Goal: Information Seeking & Learning: Check status

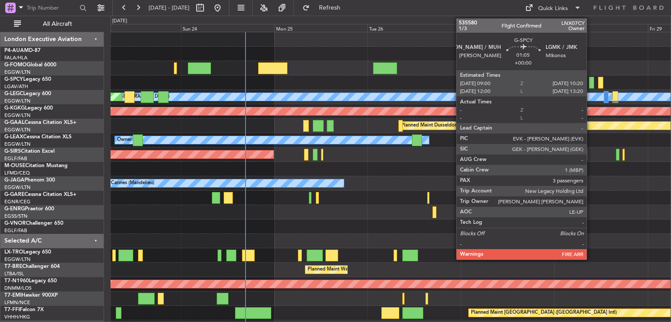
click at [590, 81] on div at bounding box center [591, 83] width 5 height 12
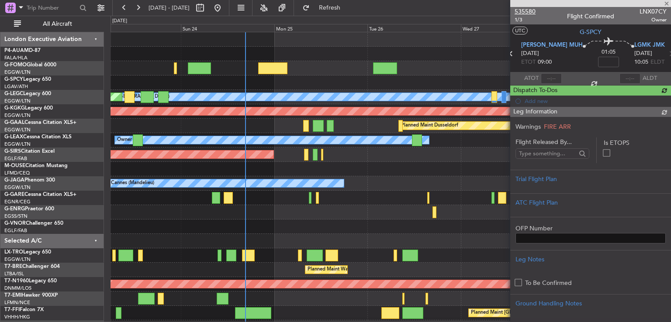
click at [524, 13] on span "535580" at bounding box center [524, 11] width 21 height 9
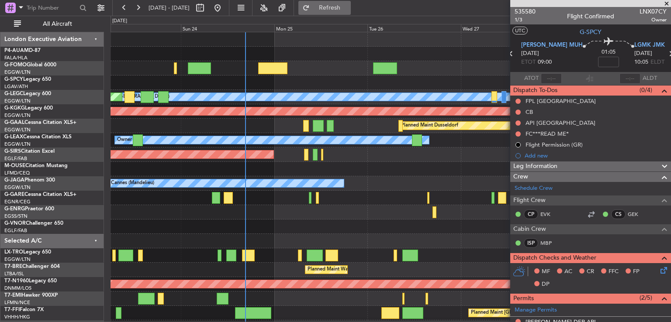
click at [351, 2] on button "Refresh" at bounding box center [324, 8] width 52 height 14
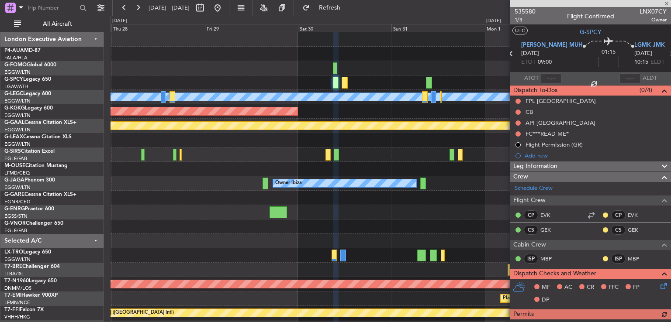
click at [201, 146] on div "Owner" at bounding box center [390, 140] width 560 height 14
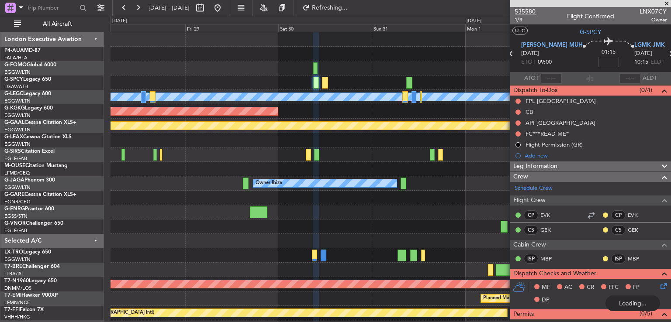
click at [532, 9] on span "535580" at bounding box center [524, 11] width 21 height 9
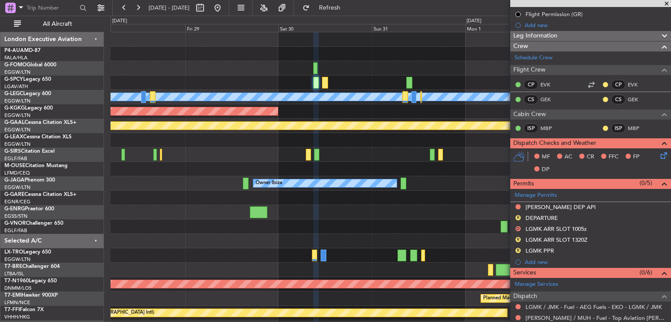
scroll to position [300, 0]
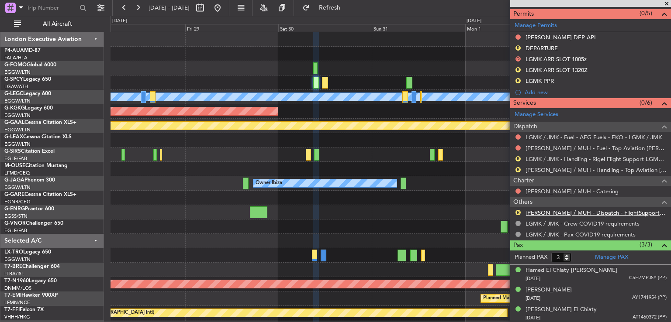
click at [550, 211] on link "[PERSON_NAME] / MUH - Dispatch - FlightSupport Dispatch [GEOGRAPHIC_DATA]" at bounding box center [595, 212] width 141 height 7
drag, startPoint x: 252, startPoint y: 9, endPoint x: 670, endPoint y: 20, distance: 418.9
click at [224, 9] on button at bounding box center [217, 8] width 14 height 14
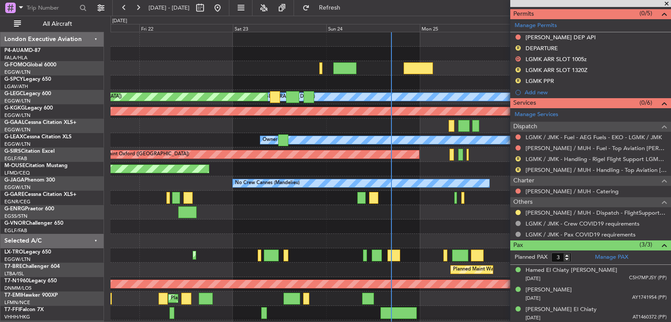
click at [667, 2] on span at bounding box center [666, 4] width 9 height 8
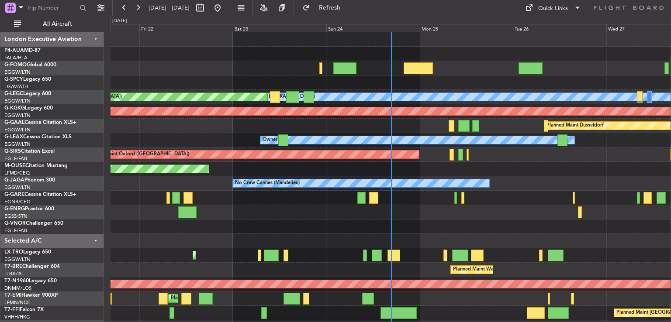
type input "0"
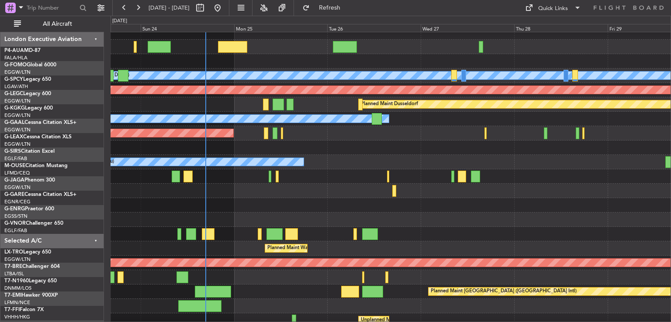
scroll to position [29, 0]
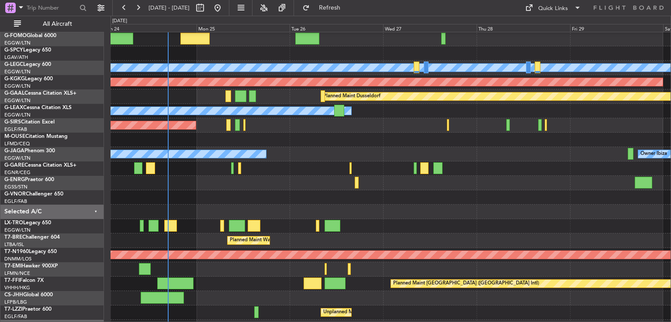
click at [253, 275] on div at bounding box center [390, 269] width 560 height 14
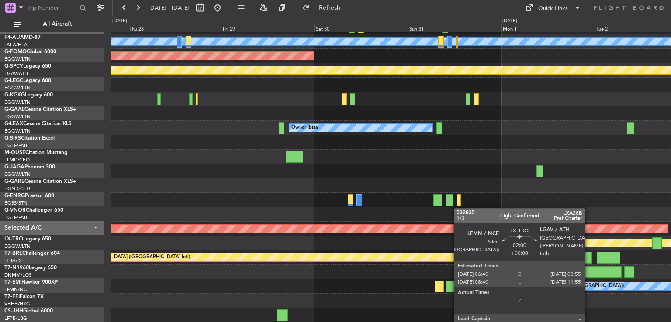
scroll to position [55, 0]
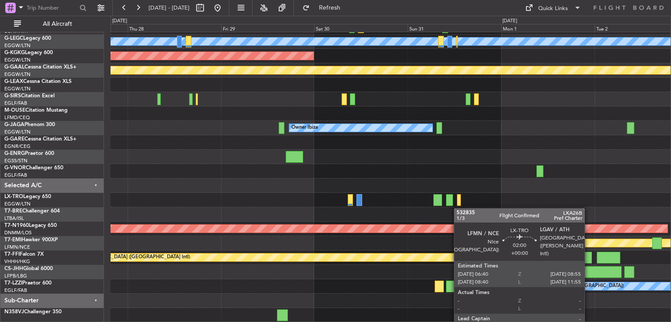
click at [438, 203] on div at bounding box center [437, 200] width 9 height 12
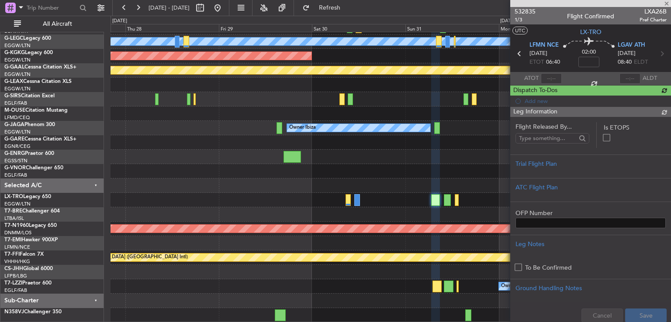
click at [665, 3] on div at bounding box center [590, 3] width 161 height 7
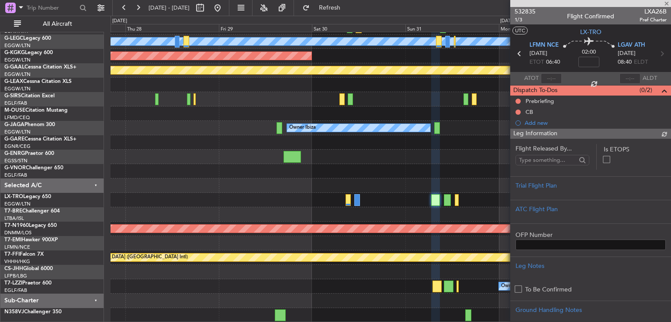
click at [665, 3] on div at bounding box center [590, 3] width 161 height 7
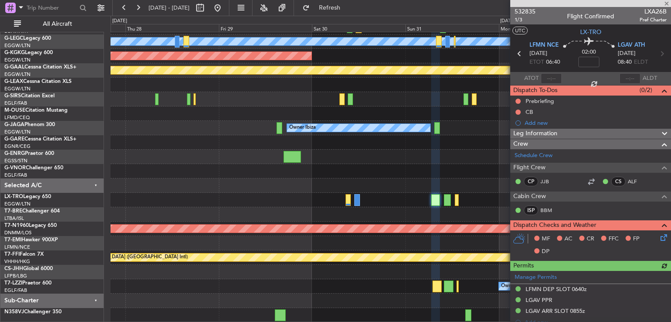
click at [665, 2] on div at bounding box center [590, 3] width 161 height 7
click at [665, 4] on div at bounding box center [590, 3] width 161 height 7
click at [665, 4] on span at bounding box center [666, 4] width 9 height 8
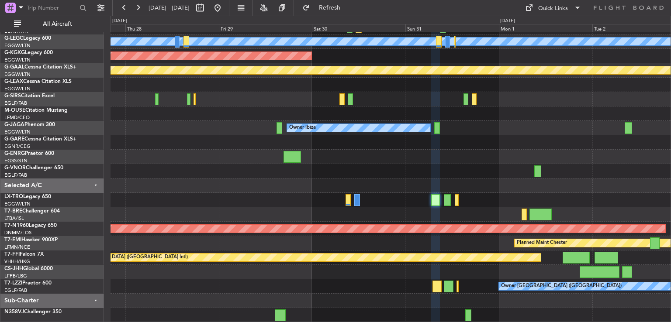
type input "0"
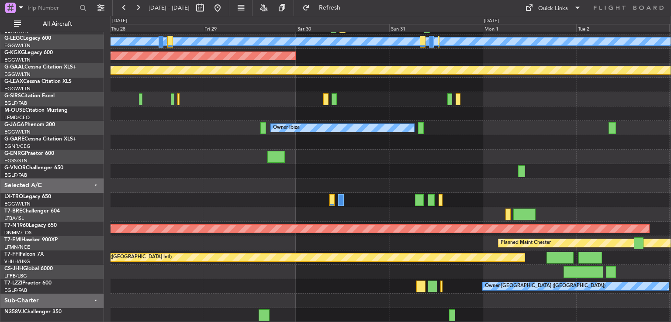
click at [482, 147] on div "A/C Unavailable [GEOGRAPHIC_DATA] ([GEOGRAPHIC_DATA]) AOG Maint [GEOGRAPHIC_DAT…" at bounding box center [390, 150] width 560 height 346
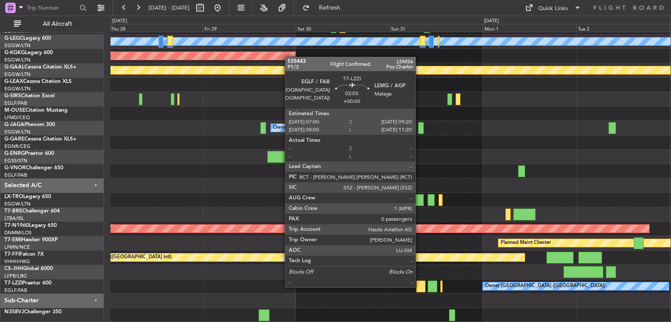
click at [419, 287] on div at bounding box center [420, 287] width 9 height 12
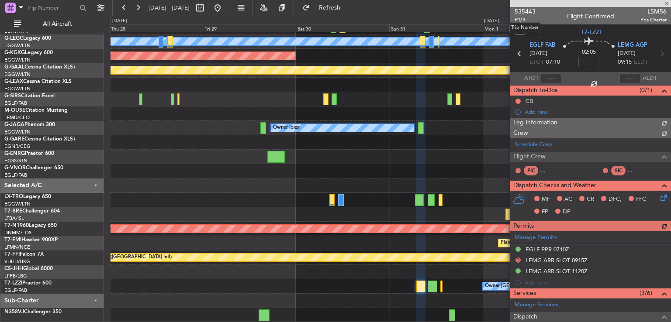
click at [522, 18] on mat-tooltip-component "Trip Number" at bounding box center [524, 27] width 43 height 23
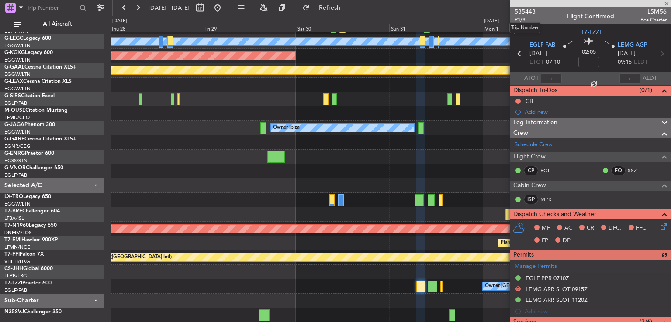
click at [524, 10] on span "535443" at bounding box center [524, 11] width 21 height 9
click at [224, 9] on button at bounding box center [217, 8] width 14 height 14
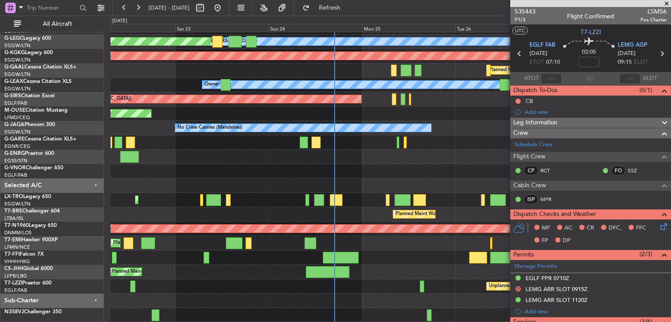
click at [378, 254] on div "A/C Unavailable [GEOGRAPHIC_DATA] ([GEOGRAPHIC_DATA]) Planned Maint [GEOGRAPHIC…" at bounding box center [390, 150] width 560 height 346
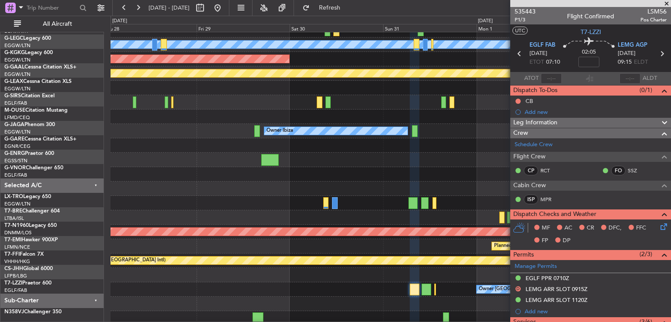
scroll to position [52, 0]
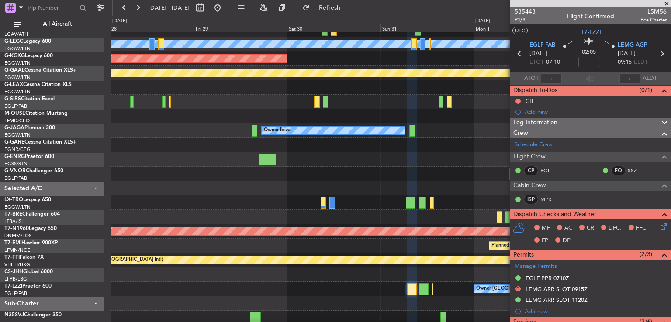
click at [356, 219] on div at bounding box center [390, 217] width 560 height 14
click at [517, 18] on span "P1/3" at bounding box center [524, 19] width 21 height 7
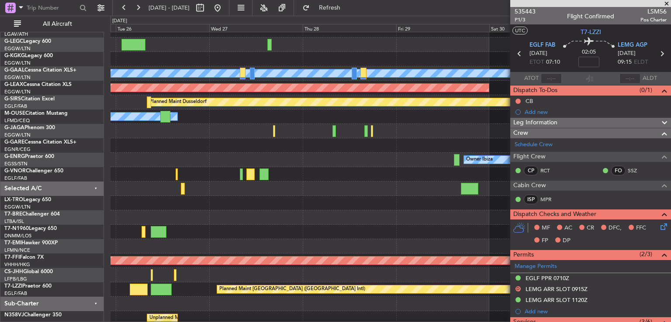
scroll to position [23, 0]
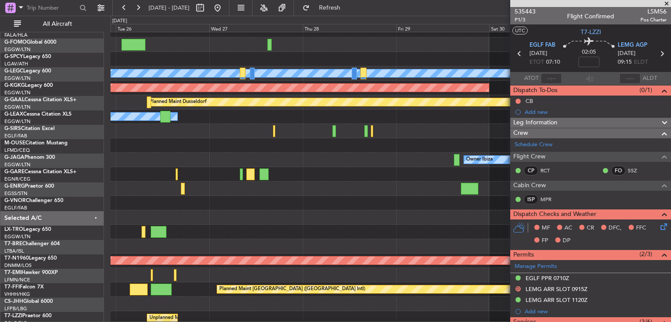
click at [409, 200] on div at bounding box center [390, 203] width 560 height 14
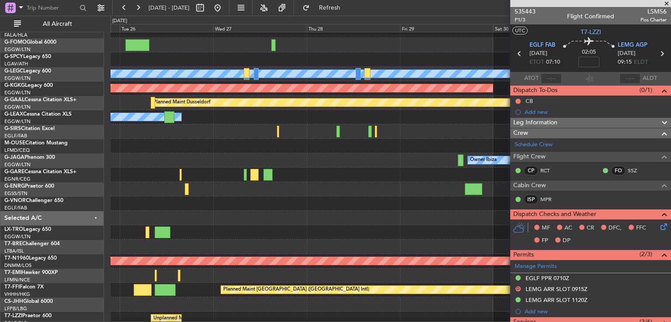
click at [665, 3] on span at bounding box center [666, 4] width 9 height 8
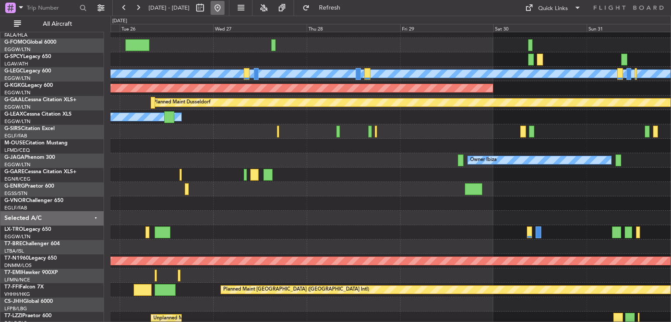
click at [224, 7] on button at bounding box center [217, 8] width 14 height 14
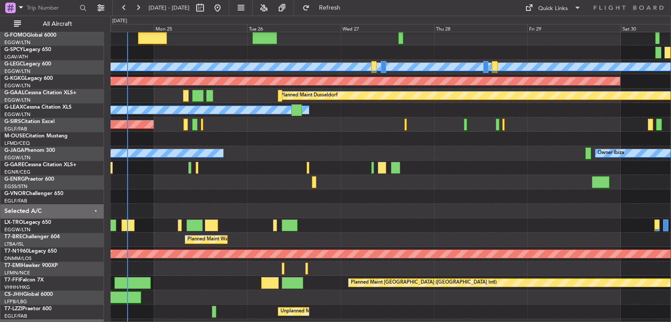
click at [310, 204] on div at bounding box center [390, 211] width 560 height 14
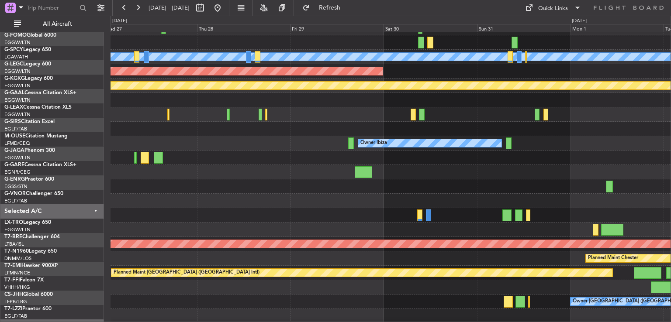
scroll to position [42, 0]
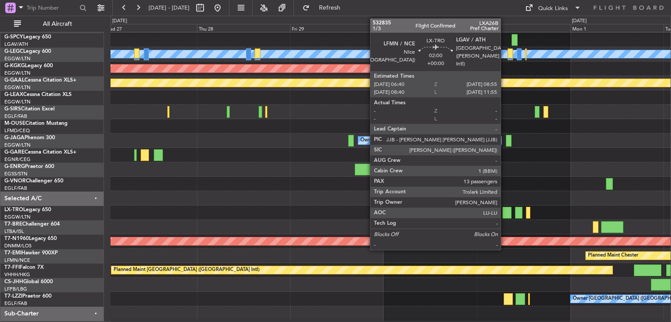
click at [504, 216] on div at bounding box center [506, 213] width 9 height 12
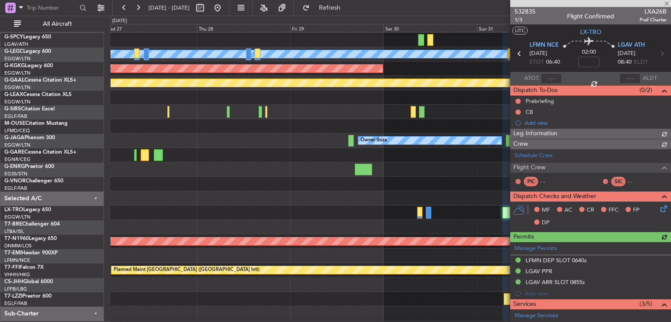
click at [666, 3] on div at bounding box center [590, 3] width 161 height 7
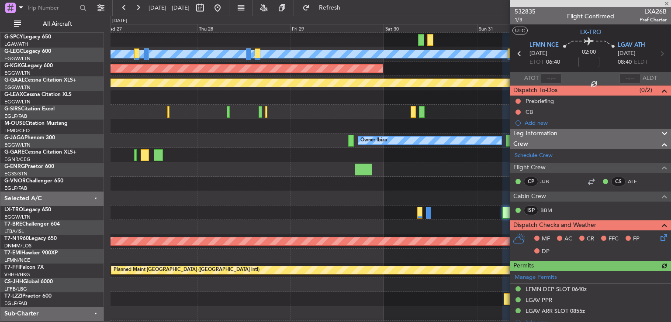
click at [666, 3] on div at bounding box center [590, 3] width 161 height 7
click at [665, 2] on div at bounding box center [590, 3] width 161 height 7
click at [665, 3] on div at bounding box center [590, 3] width 161 height 7
click at [665, 2] on span at bounding box center [666, 4] width 9 height 8
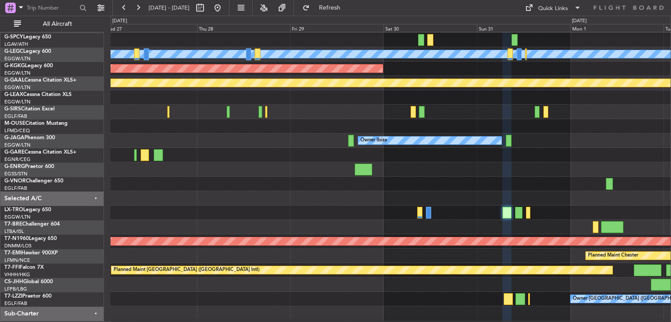
type input "0"
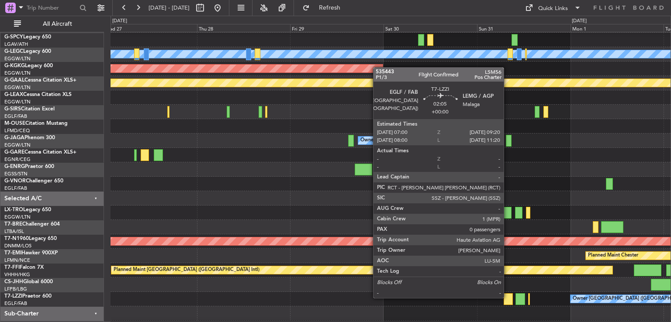
click at [507, 297] on div at bounding box center [507, 299] width 9 height 12
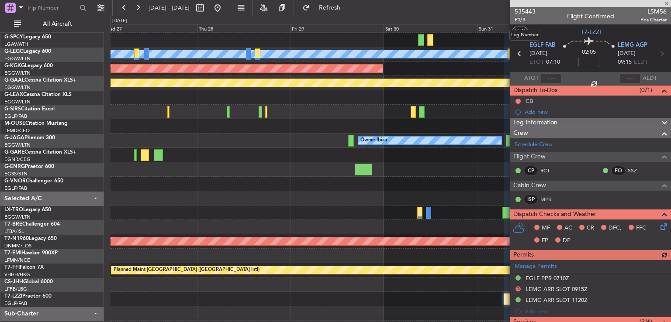
click at [521, 20] on span "P1/3" at bounding box center [524, 19] width 21 height 7
click at [516, 13] on span "535443" at bounding box center [524, 11] width 21 height 9
click at [224, 10] on button at bounding box center [217, 8] width 14 height 14
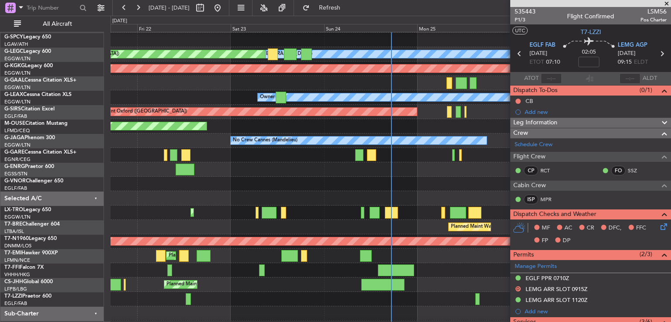
click at [665, 4] on span at bounding box center [666, 4] width 9 height 8
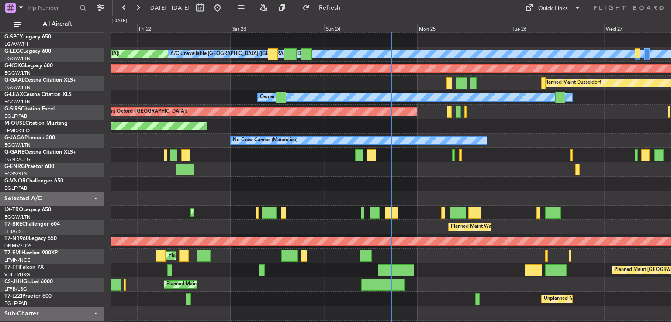
scroll to position [55, 0]
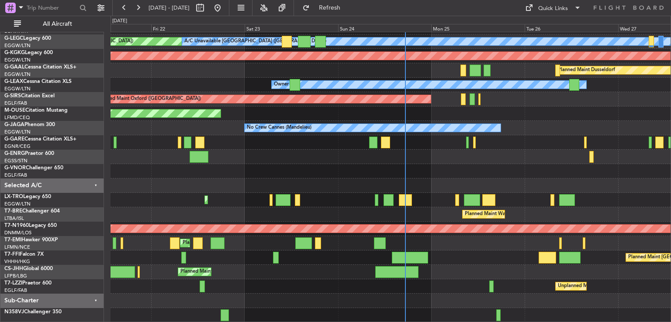
click at [450, 185] on div "Planned Maint [GEOGRAPHIC_DATA] ([GEOGRAPHIC_DATA]) A/C Unavailable [GEOGRAPHIC…" at bounding box center [390, 150] width 560 height 346
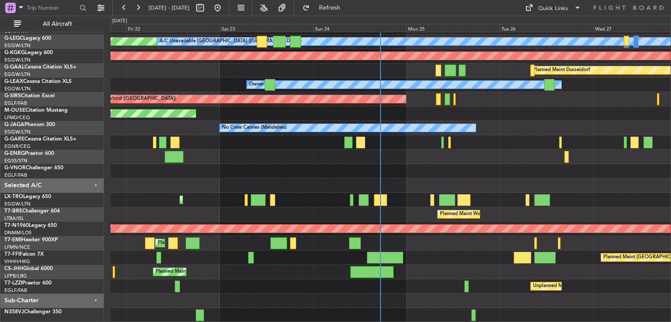
click at [414, 240] on div "Planned Maint [GEOGRAPHIC_DATA] ([GEOGRAPHIC_DATA]) A/C Unavailable [GEOGRAPHIC…" at bounding box center [390, 150] width 560 height 346
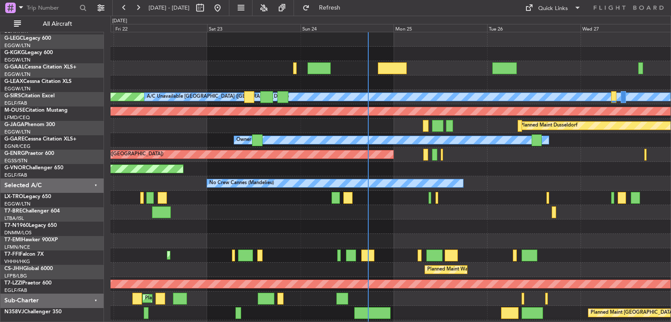
click at [322, 225] on div "Planned Maint [GEOGRAPHIC_DATA] ([GEOGRAPHIC_DATA]) A/C Unavailable [GEOGRAPHIC…" at bounding box center [390, 205] width 560 height 346
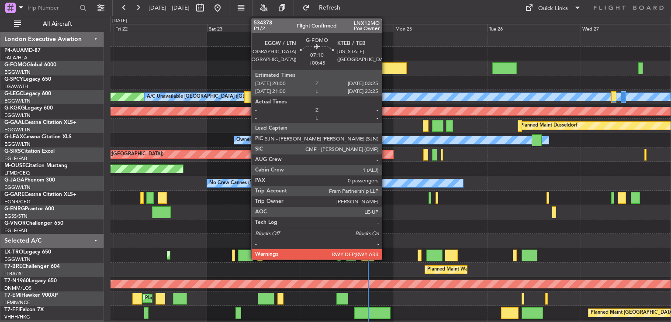
click at [386, 67] on div at bounding box center [392, 68] width 29 height 12
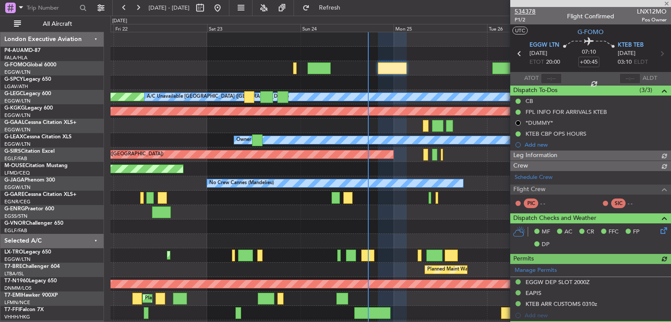
click at [521, 13] on span "534378" at bounding box center [524, 11] width 21 height 9
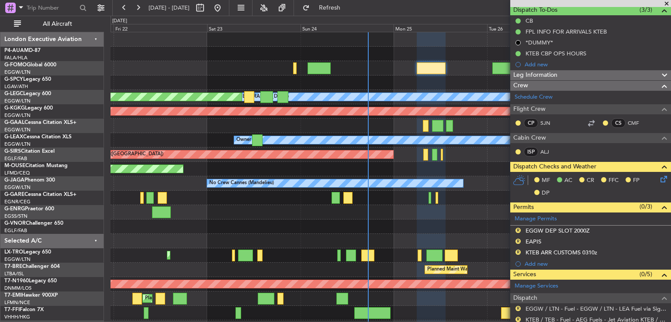
scroll to position [193, 0]
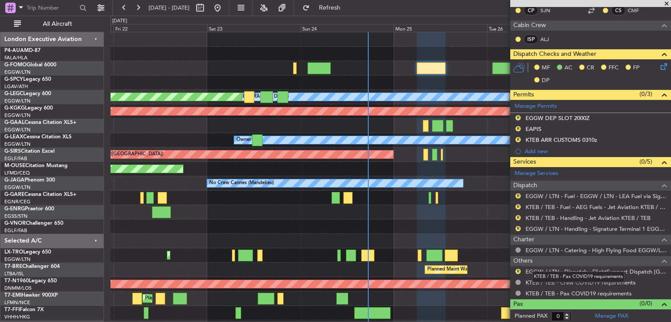
click at [552, 271] on mat-tooltip-component "KTEB / TEB - Pax COVID19 requirements" at bounding box center [578, 276] width 105 height 23
click at [541, 271] on link "EGGW / LTN - Dispatch - FlightSupport Dispatch [GEOGRAPHIC_DATA]" at bounding box center [595, 271] width 141 height 7
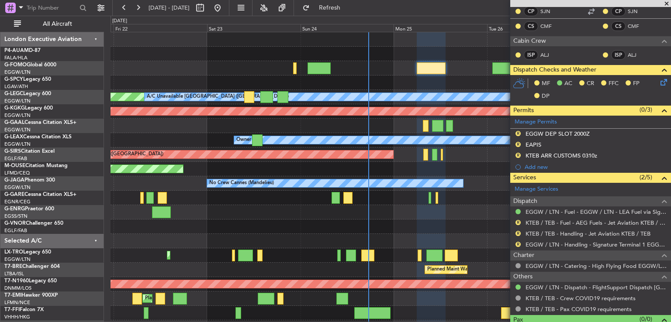
scroll to position [194, 0]
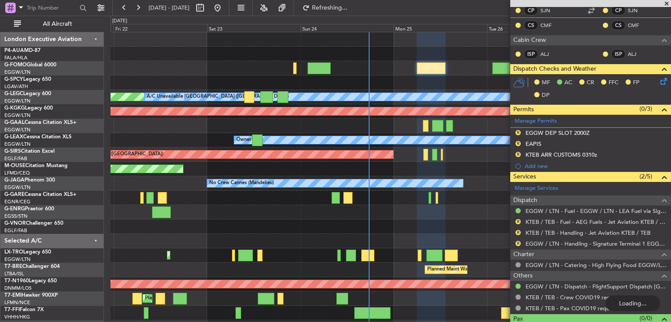
click at [415, 76] on div "Planned Maint [GEOGRAPHIC_DATA] ([GEOGRAPHIC_DATA]) A/C Unavailable [GEOGRAPHIC…" at bounding box center [390, 205] width 560 height 346
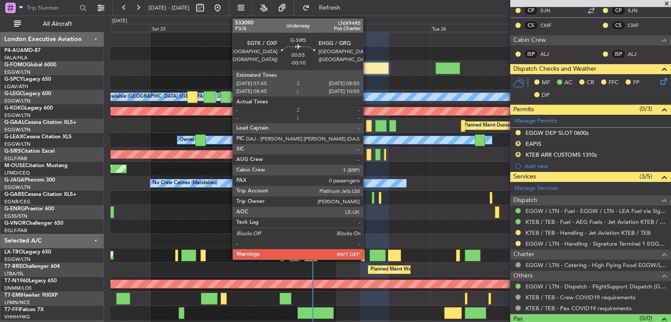
click at [367, 156] on div at bounding box center [368, 155] width 4 height 12
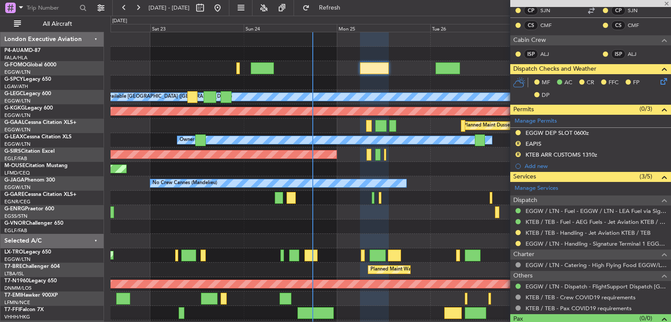
type input "-00:10"
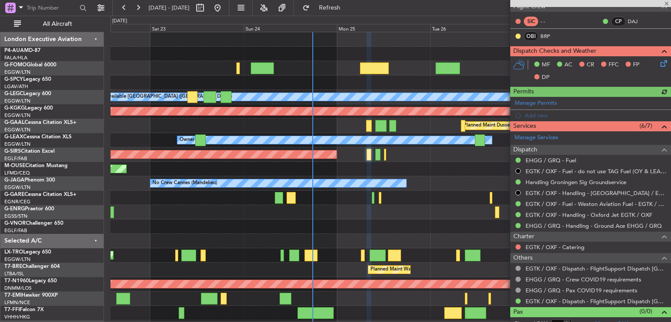
scroll to position [0, 0]
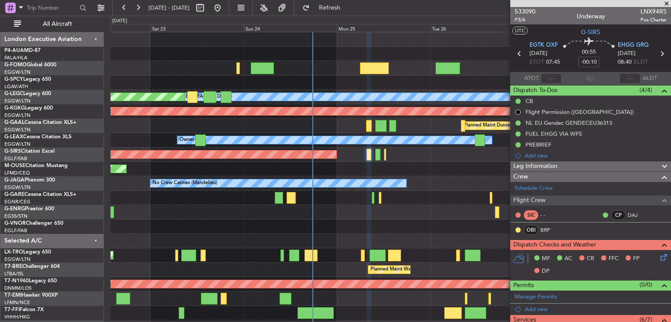
click at [667, 4] on span at bounding box center [666, 4] width 9 height 8
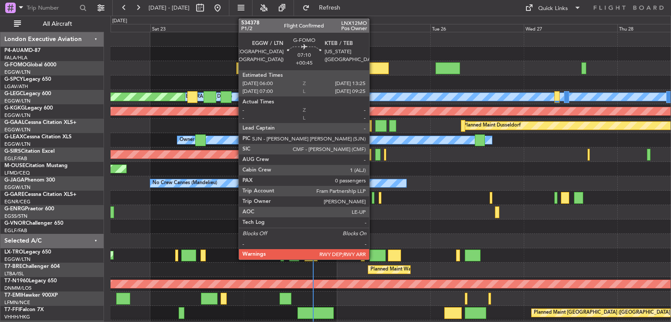
click at [373, 69] on div at bounding box center [374, 68] width 29 height 12
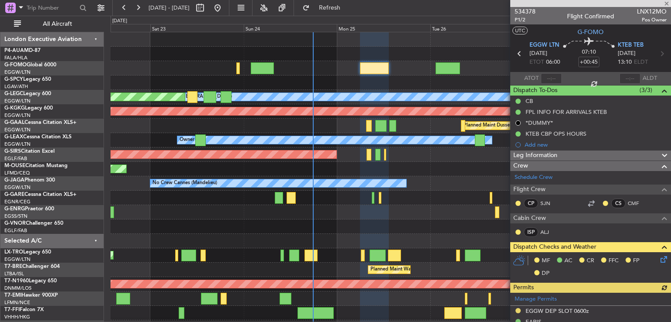
click at [665, 4] on div at bounding box center [590, 3] width 161 height 7
click at [666, 4] on span at bounding box center [666, 4] width 9 height 8
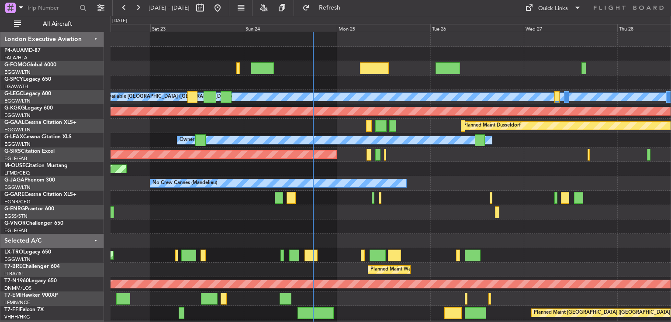
scroll to position [55, 0]
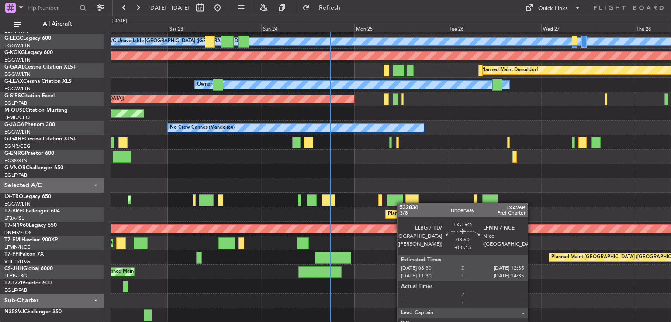
click at [401, 203] on div "Planned Maint [GEOGRAPHIC_DATA] ([GEOGRAPHIC_DATA]) A/C Unavailable [GEOGRAPHIC…" at bounding box center [390, 150] width 560 height 346
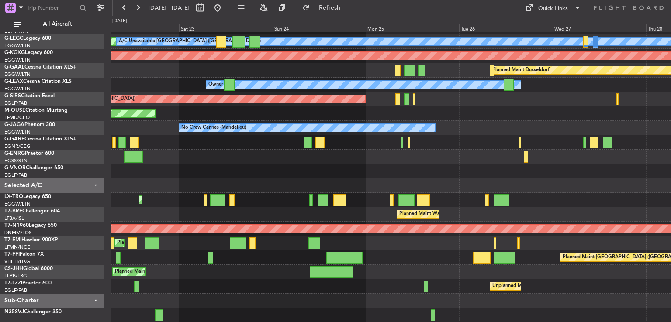
click at [409, 235] on div "Planned Maint [GEOGRAPHIC_DATA] ([GEOGRAPHIC_DATA]) A/C Unavailable [GEOGRAPHIC…" at bounding box center [390, 150] width 560 height 346
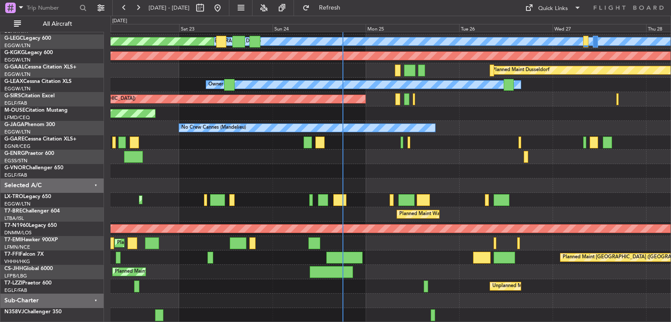
scroll to position [0, 0]
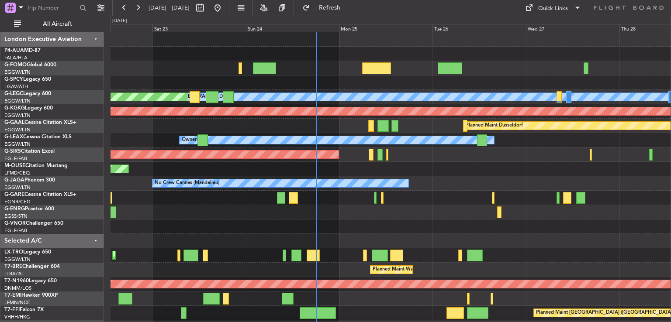
click at [434, 190] on div "A/C Unavailable [GEOGRAPHIC_DATA] ([GEOGRAPHIC_DATA]) Planned Maint [GEOGRAPHIC…" at bounding box center [390, 205] width 560 height 346
